Goal: Task Accomplishment & Management: Manage account settings

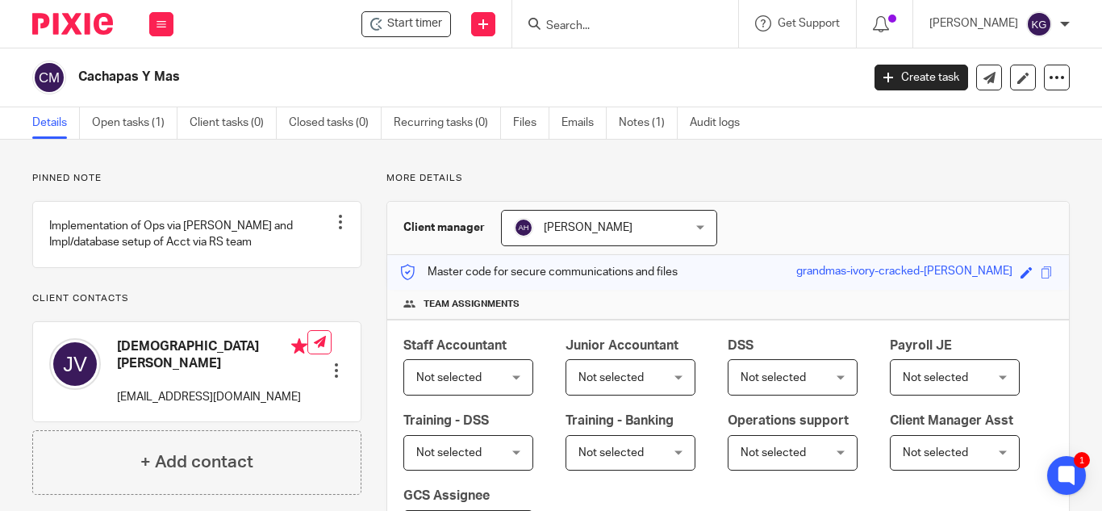
scroll to position [651, 0]
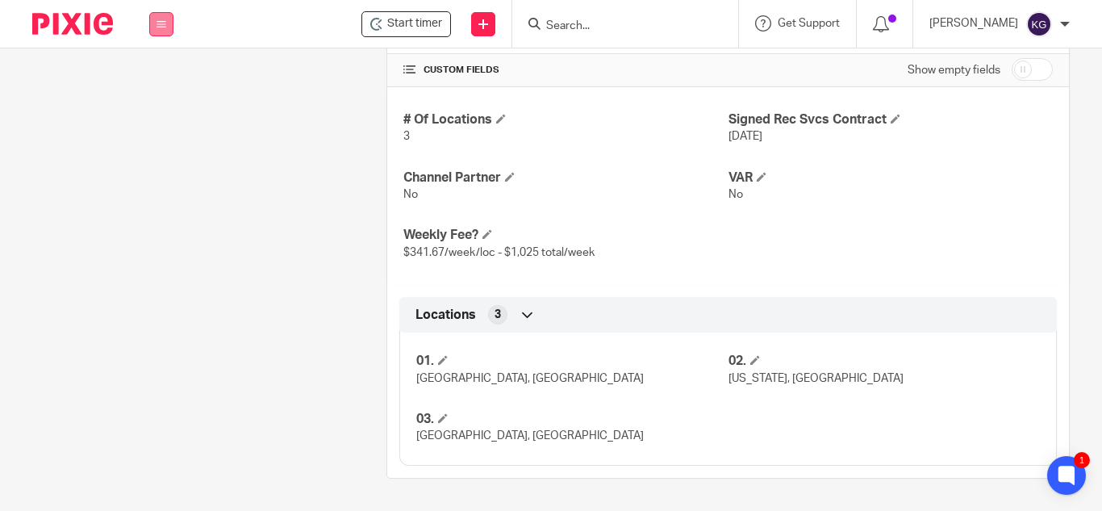
click at [166, 24] on button at bounding box center [161, 24] width 24 height 24
click at [156, 72] on link "Work" at bounding box center [153, 74] width 26 height 11
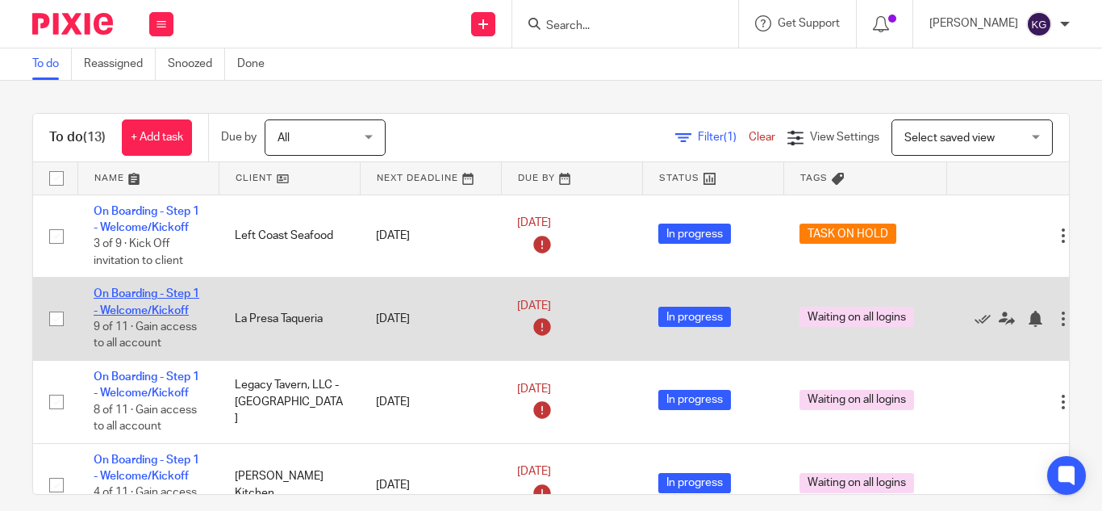
click at [161, 294] on link "On Boarding - Step 1 - Welcome/Kickoff" at bounding box center [147, 301] width 106 height 27
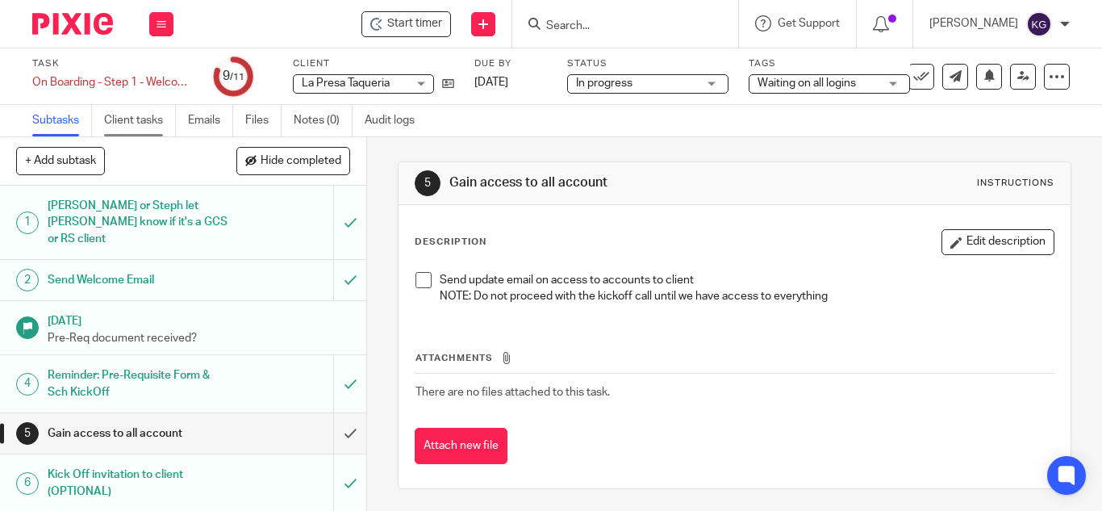
click at [154, 124] on link "Client tasks" at bounding box center [140, 120] width 72 height 31
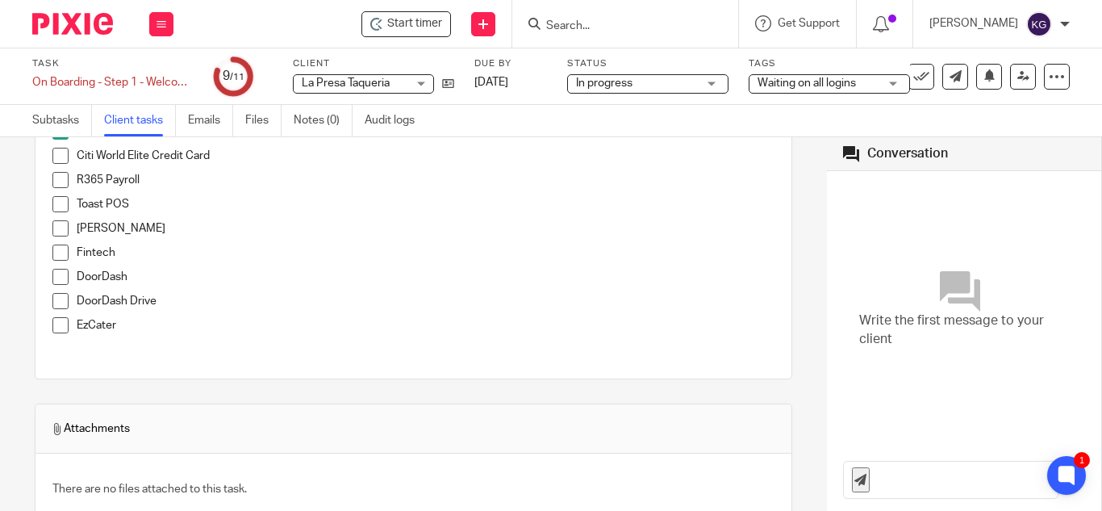
scroll to position [81, 0]
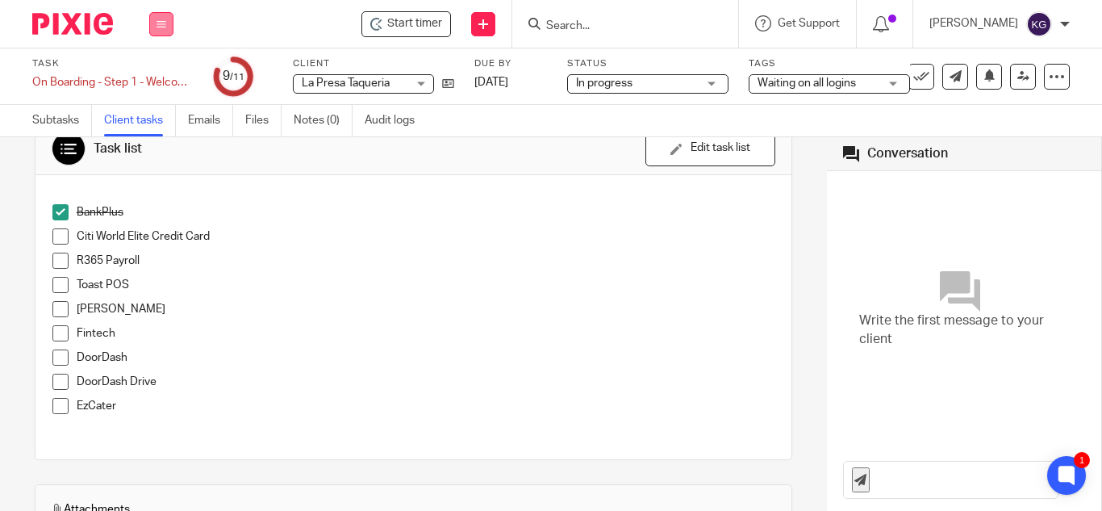
click at [161, 23] on icon at bounding box center [161, 24] width 10 height 10
click at [150, 76] on link "Work" at bounding box center [154, 74] width 28 height 11
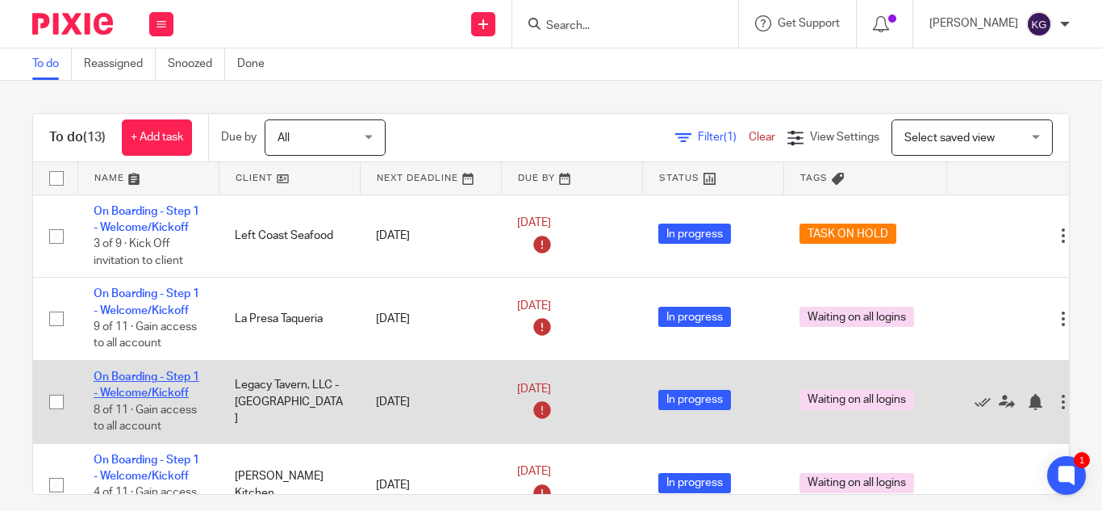
click at [156, 376] on link "On Boarding - Step 1 - Welcome/Kickoff" at bounding box center [147, 384] width 106 height 27
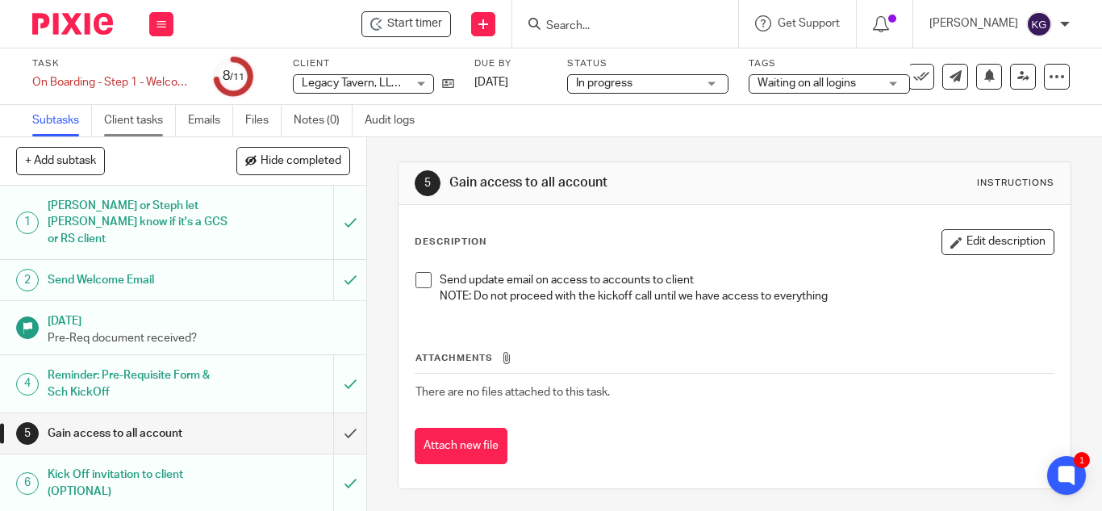
click at [140, 123] on link "Client tasks" at bounding box center [140, 120] width 72 height 31
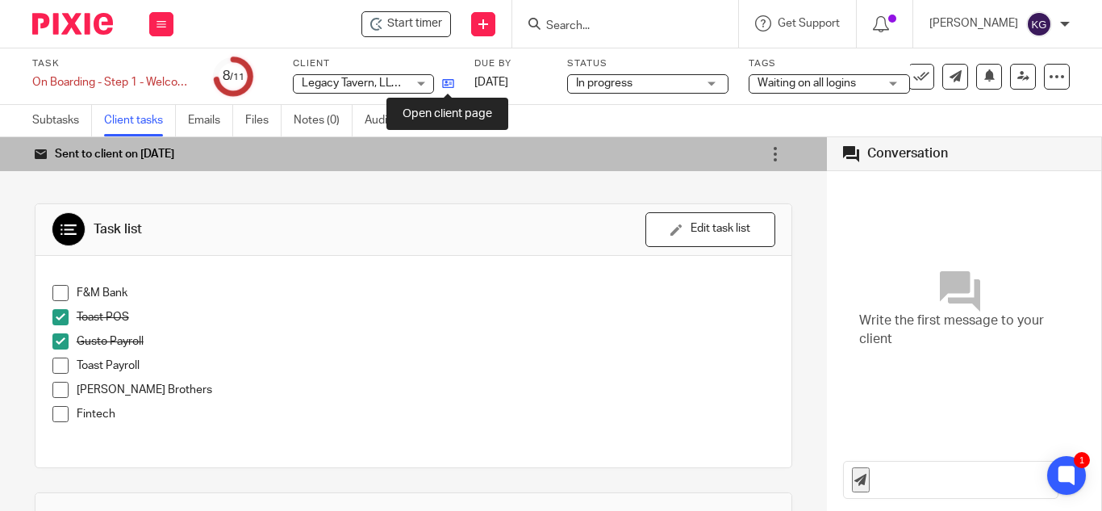
click at [450, 86] on icon at bounding box center [448, 83] width 12 height 12
click at [161, 18] on button at bounding box center [161, 24] width 24 height 24
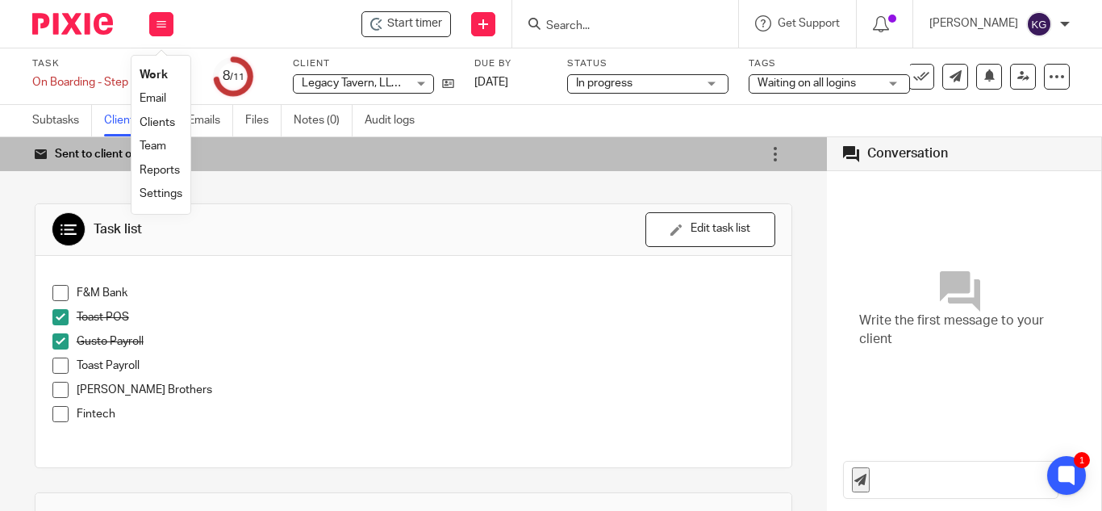
click at [161, 77] on link "Work" at bounding box center [154, 74] width 28 height 11
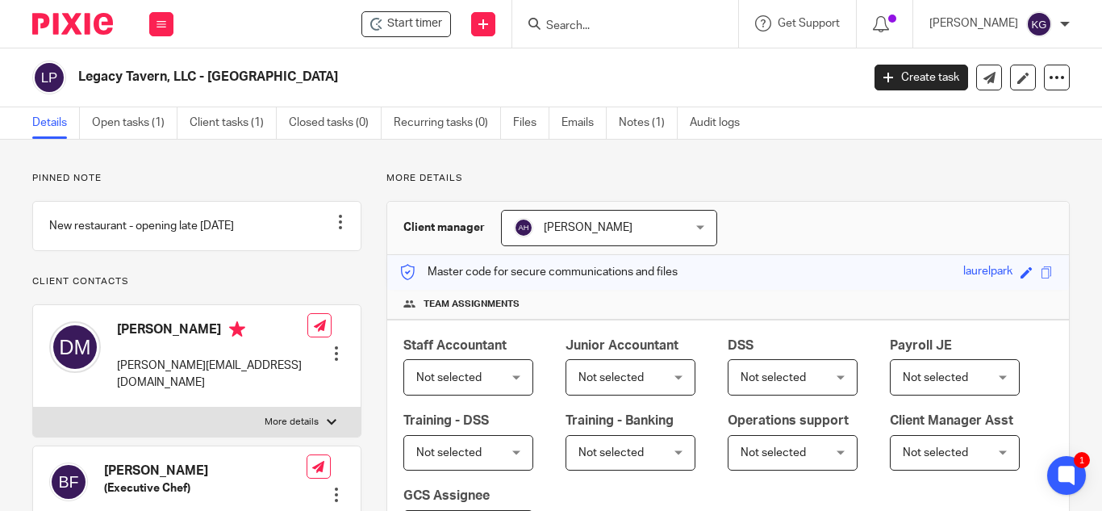
click at [602, 28] on input "Search" at bounding box center [616, 26] width 145 height 15
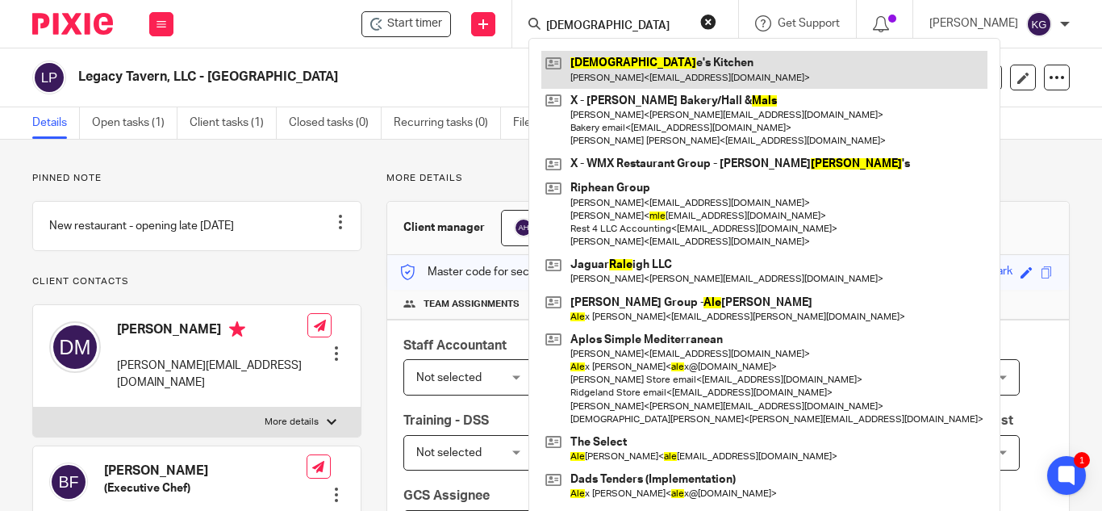
type input "male"
click at [644, 69] on link at bounding box center [764, 69] width 446 height 37
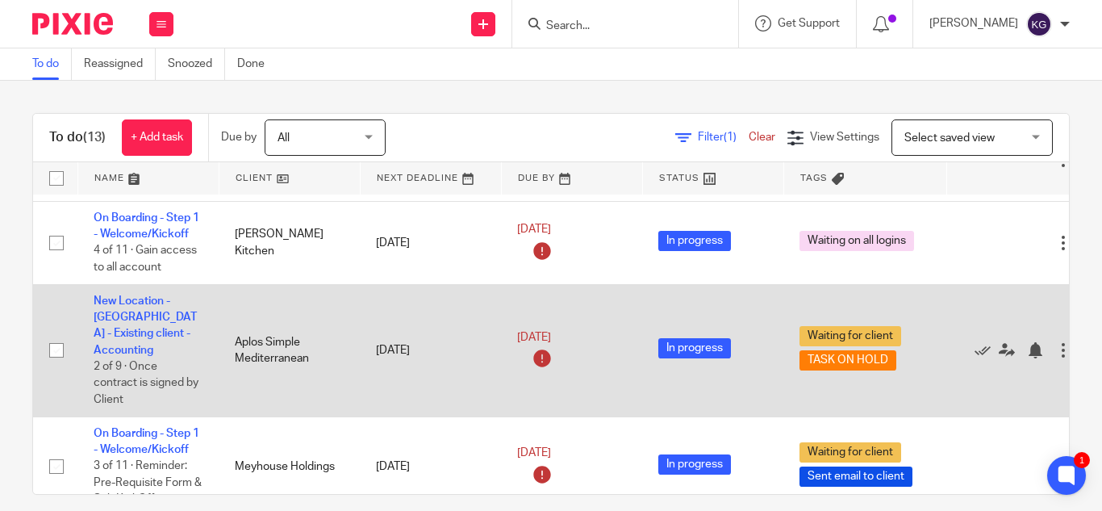
scroll to position [403, 0]
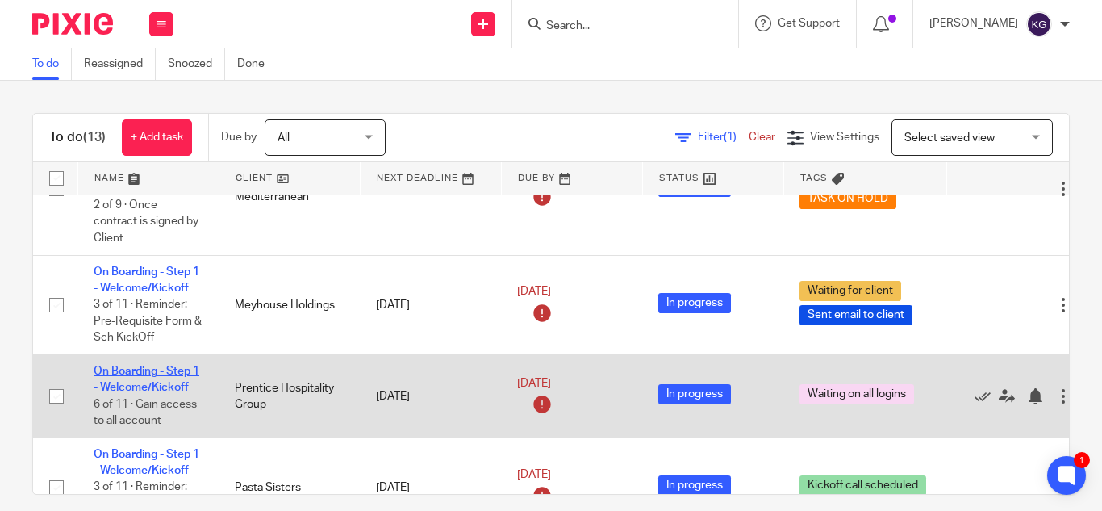
click at [131, 365] on link "On Boarding - Step 1 - Welcome/Kickoff" at bounding box center [147, 378] width 106 height 27
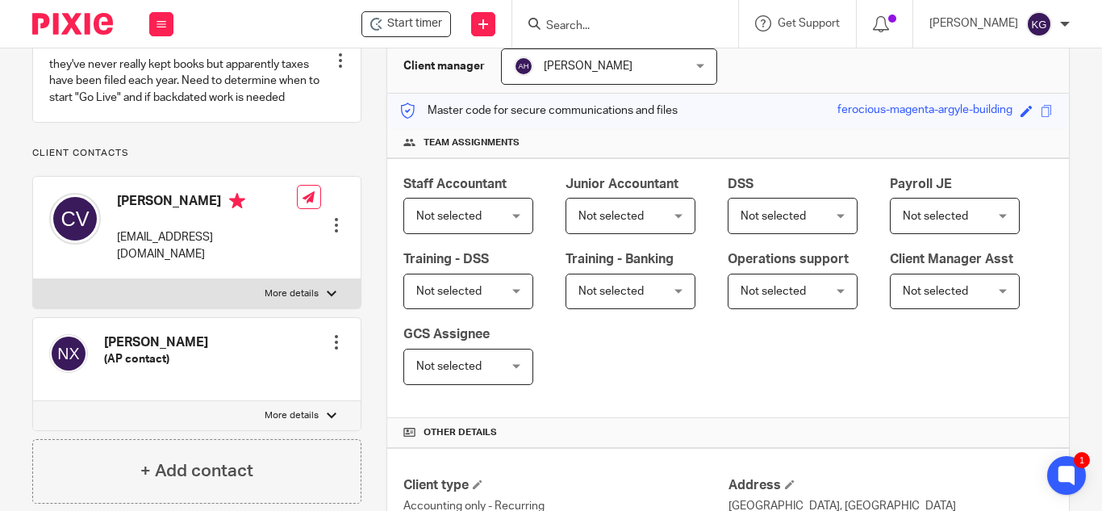
scroll to position [81, 0]
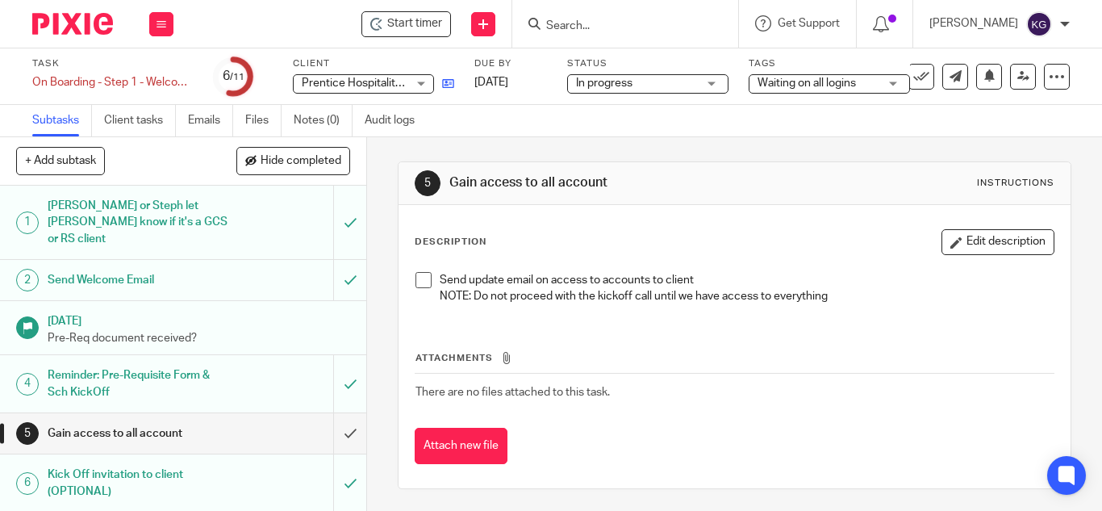
click at [444, 77] on link at bounding box center [444, 83] width 20 height 16
click at [161, 27] on icon at bounding box center [161, 24] width 10 height 10
click at [152, 70] on link "Work" at bounding box center [154, 74] width 28 height 11
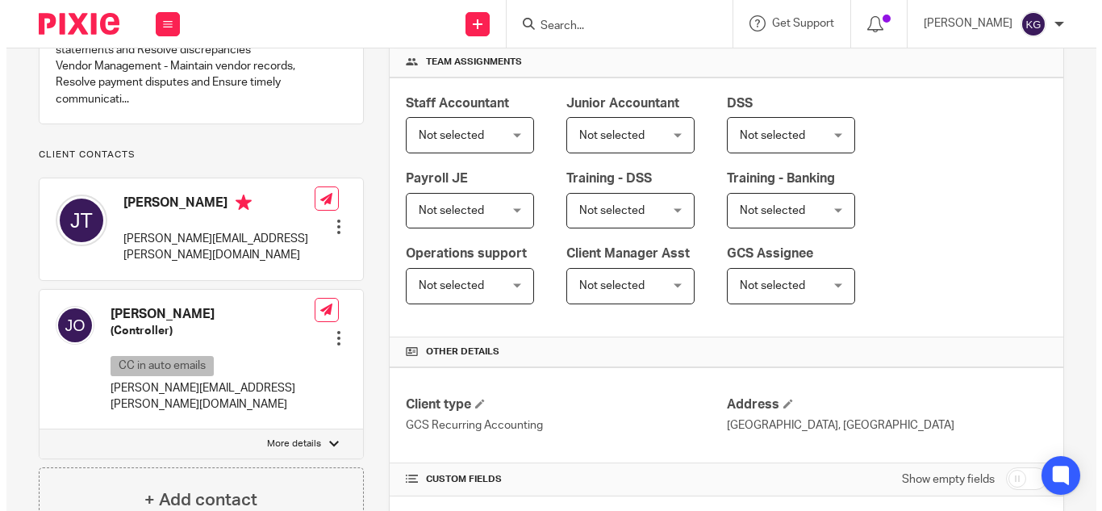
scroll to position [403, 0]
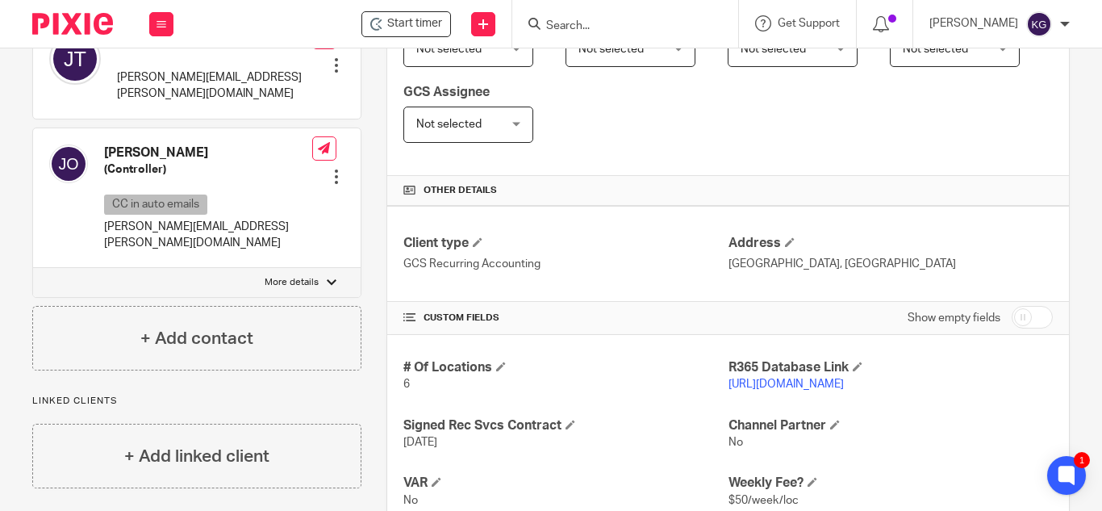
click at [803, 384] on link "https://prenticehospitality.restaurant365.com/" at bounding box center [785, 383] width 115 height 11
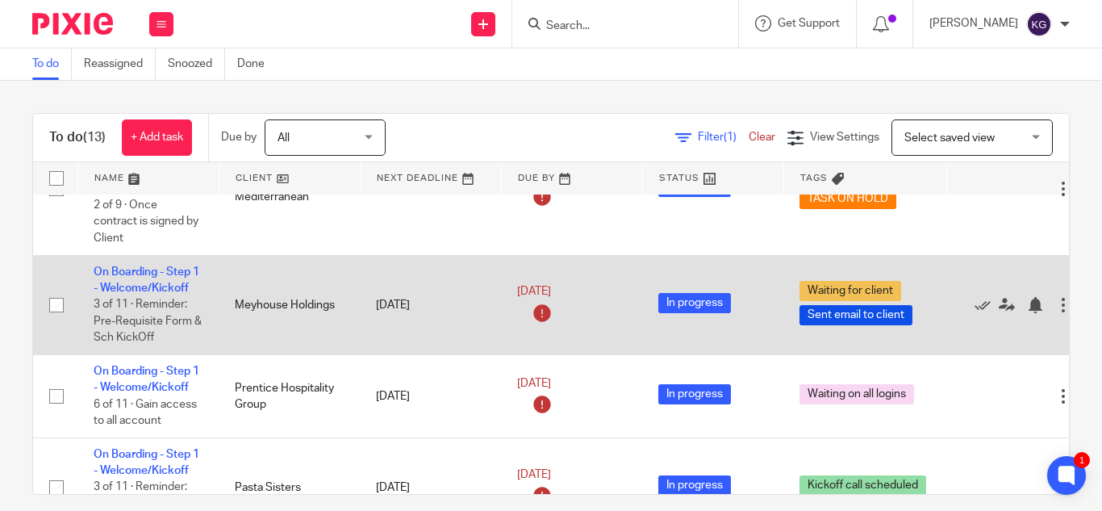
scroll to position [484, 0]
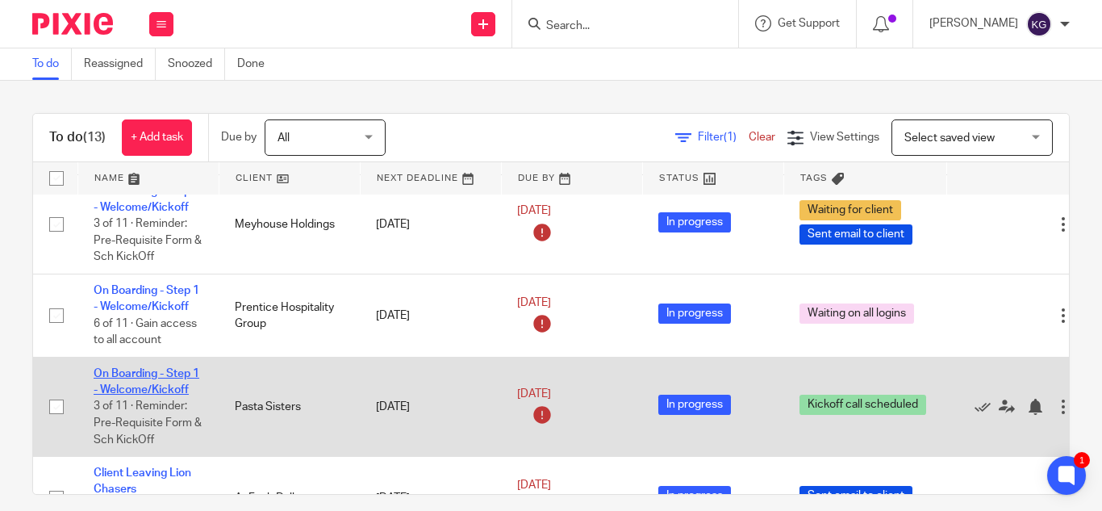
click at [132, 368] on link "On Boarding - Step 1 - Welcome/Kickoff" at bounding box center [147, 381] width 106 height 27
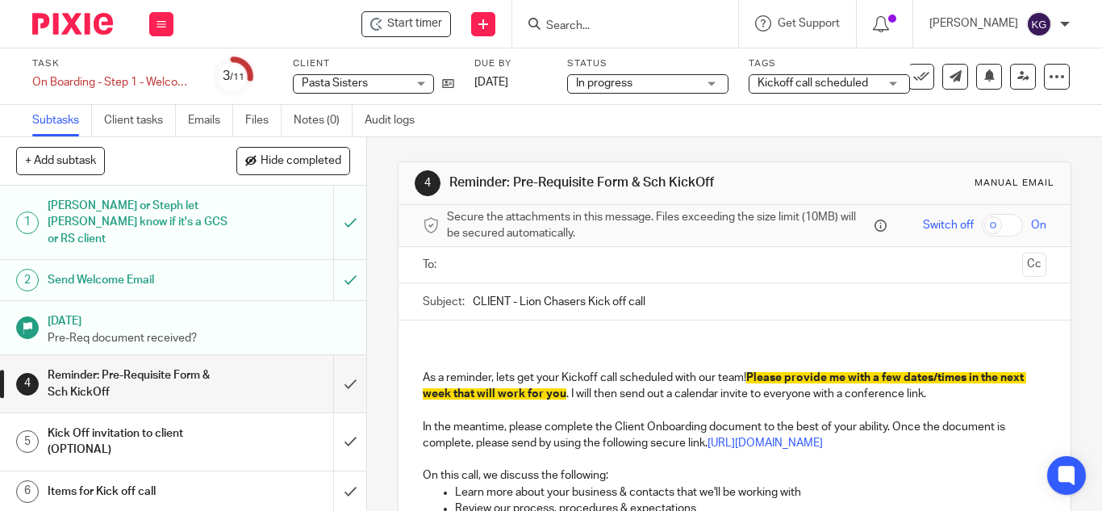
click at [894, 85] on div "Kickoff call scheduled" at bounding box center [829, 83] width 161 height 19
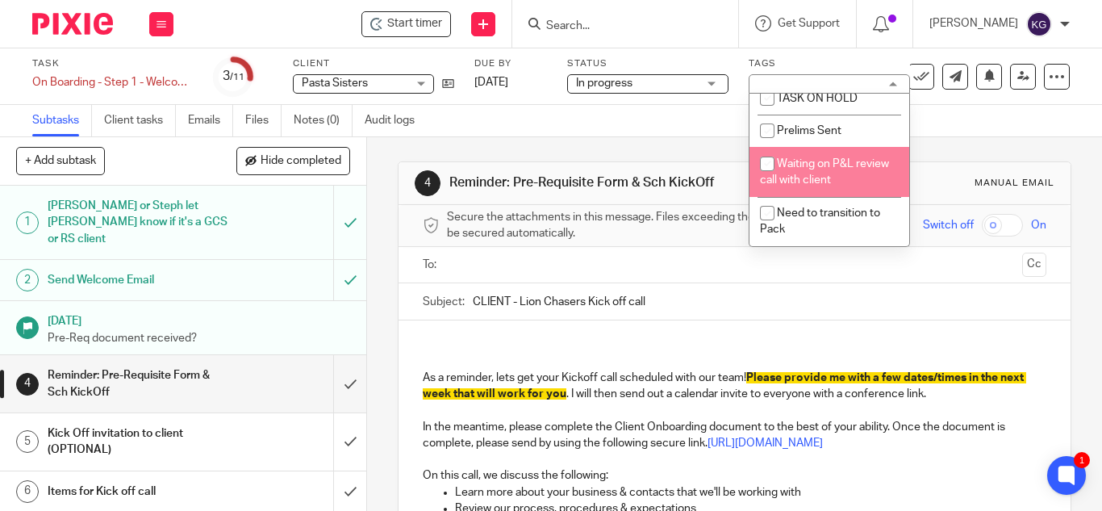
scroll to position [403, 0]
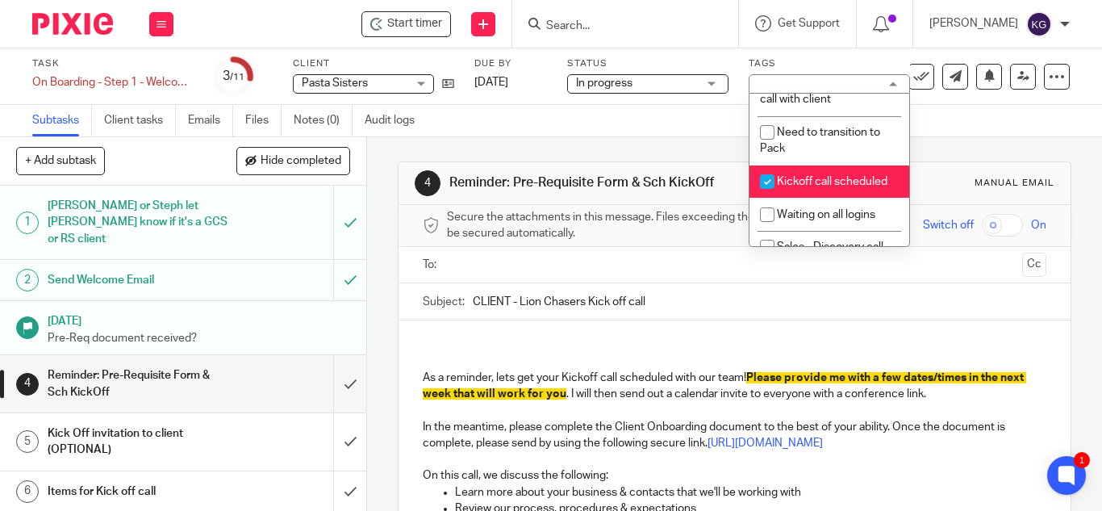
click at [768, 197] on input "checkbox" at bounding box center [767, 181] width 31 height 31
checkbox input "false"
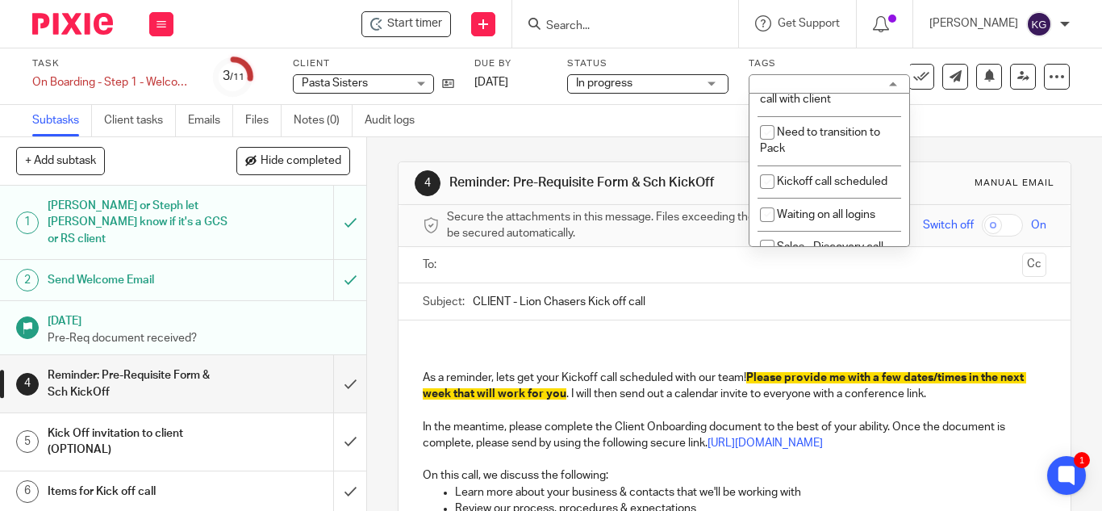
scroll to position [484, 0]
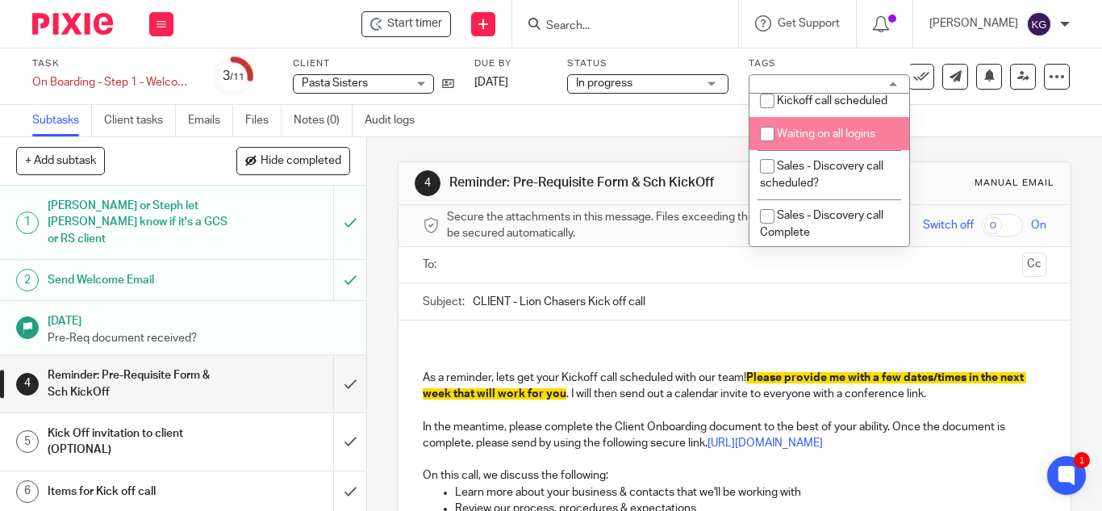
click at [768, 149] on input "checkbox" at bounding box center [767, 134] width 31 height 31
checkbox input "true"
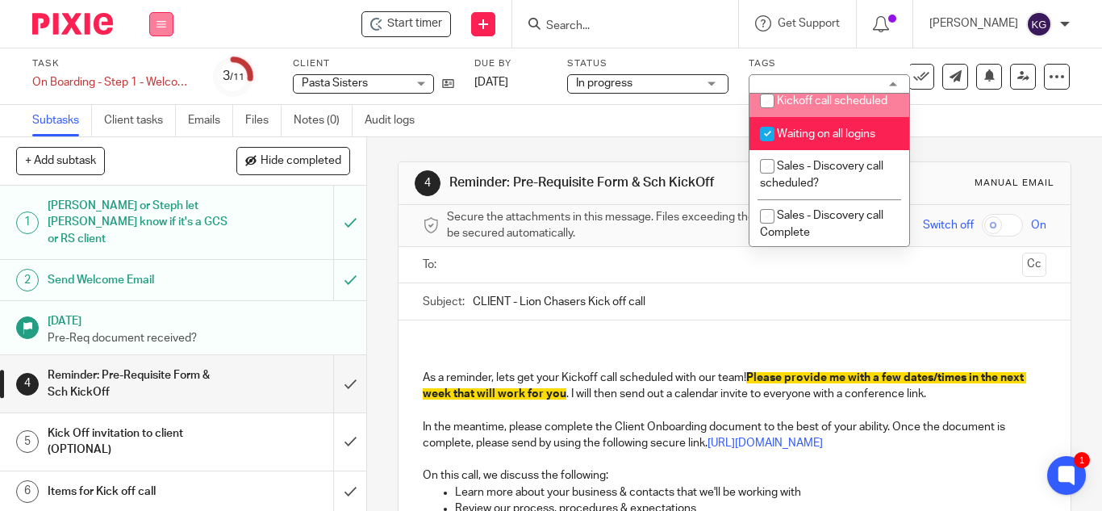
click at [156, 23] on icon at bounding box center [161, 24] width 10 height 10
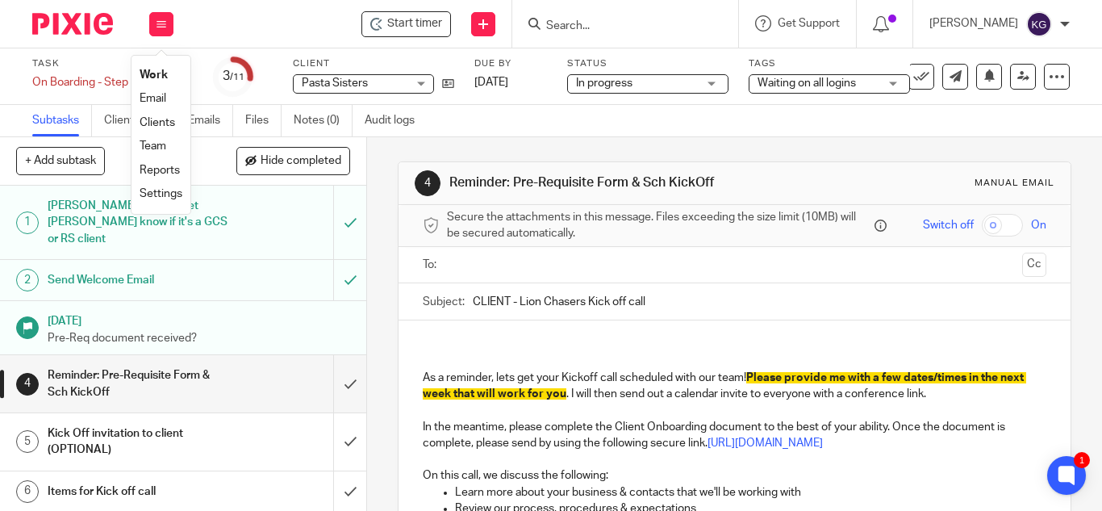
click at [163, 69] on link "Work" at bounding box center [154, 74] width 28 height 11
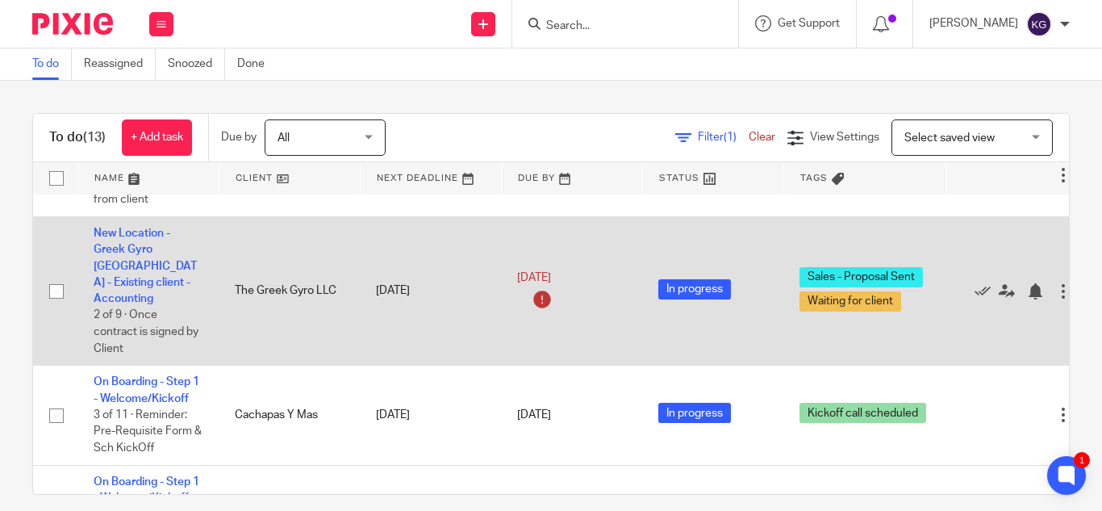
scroll to position [887, 0]
